Goal: Task Accomplishment & Management: Complete application form

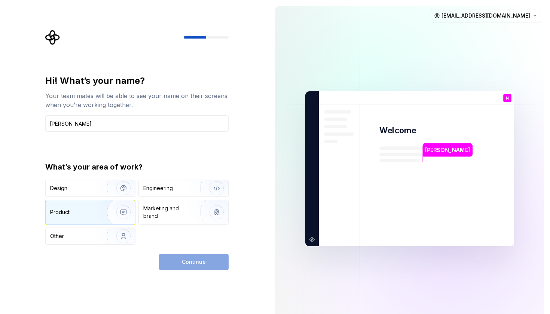
type input "[PERSON_NAME]"
click at [115, 209] on img "button" at bounding box center [119, 212] width 48 height 50
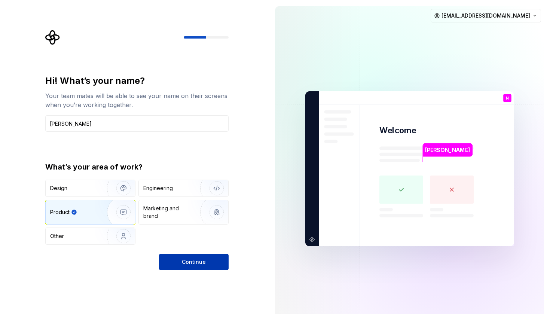
click at [191, 267] on button "Continue" at bounding box center [194, 262] width 70 height 16
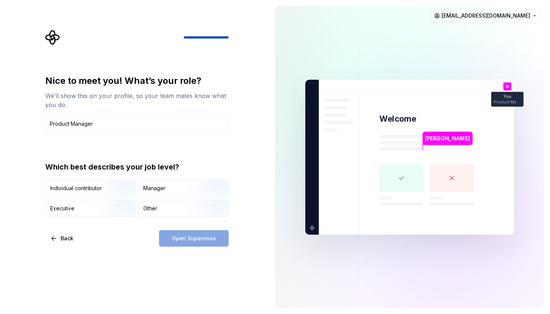
type input "Product Manager"
click at [185, 241] on div "Open Supernova" at bounding box center [194, 238] width 70 height 16
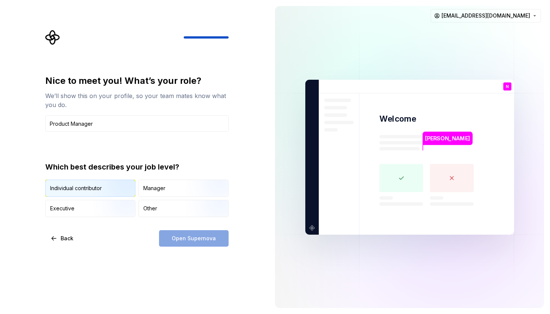
click at [109, 192] on img "button" at bounding box center [117, 198] width 48 height 50
click at [165, 238] on button "Open Supernova" at bounding box center [194, 238] width 70 height 16
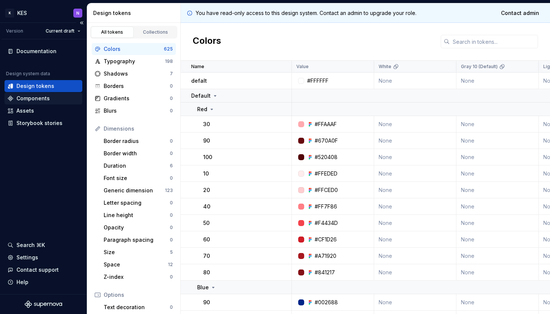
click at [56, 99] on div "Components" at bounding box center [43, 98] width 72 height 7
